Goal: Check status

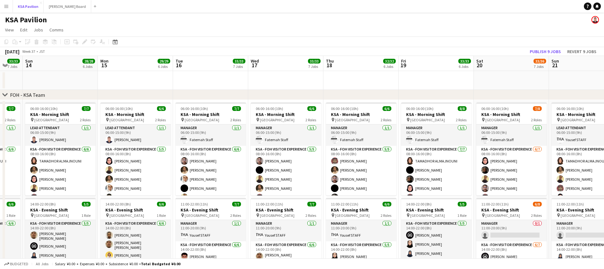
scroll to position [0, 128]
click at [8, 4] on app-icon "Menu" at bounding box center [6, 6] width 5 height 5
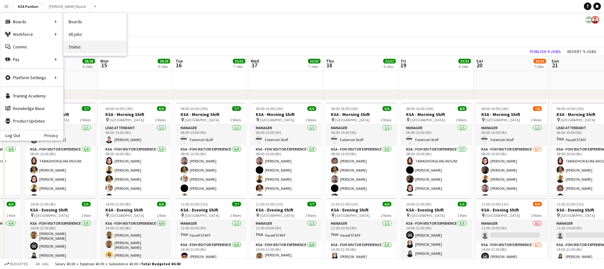
click at [81, 45] on link "Status" at bounding box center [95, 47] width 63 height 13
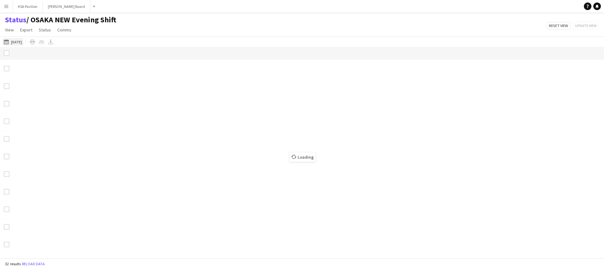
click at [14, 43] on button "[DATE] [DATE]" at bounding box center [13, 42] width 21 height 8
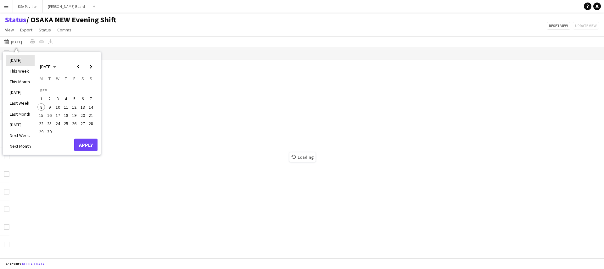
click at [20, 58] on li "[DATE]" at bounding box center [20, 60] width 29 height 11
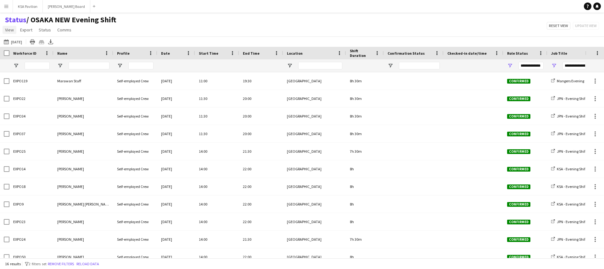
click at [12, 31] on span "View" at bounding box center [9, 30] width 9 height 6
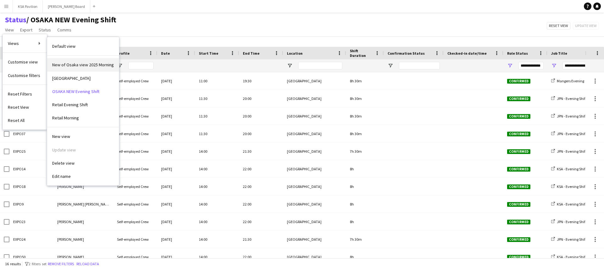
click at [79, 67] on span "New of Osaka view 2025 Morning" at bounding box center [83, 65] width 62 height 6
type input "**********"
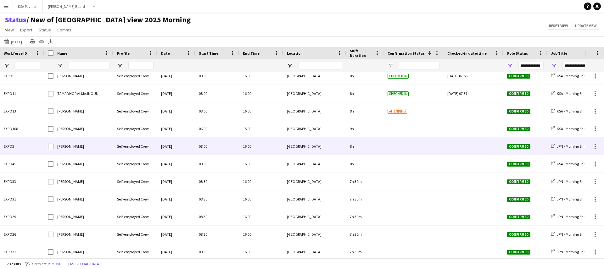
scroll to position [25, 0]
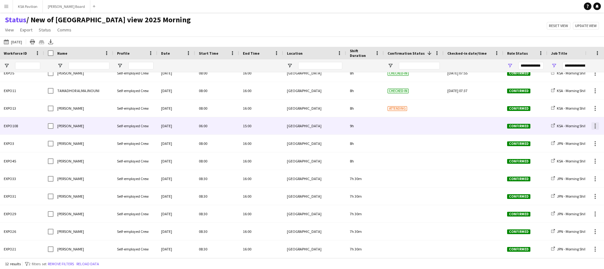
click at [537, 126] on div at bounding box center [595, 126] width 8 height 8
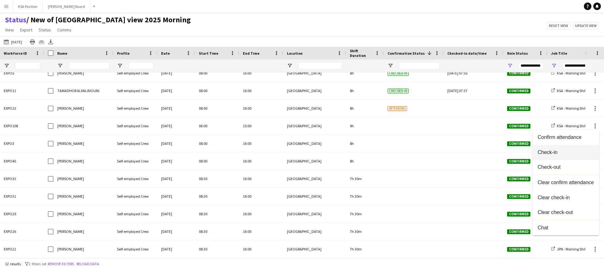
click at [537, 148] on button "Check-in" at bounding box center [565, 152] width 66 height 15
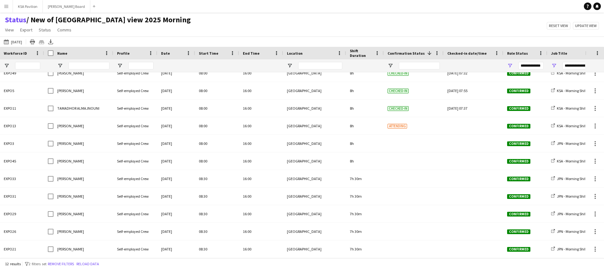
scroll to position [0, 0]
